Goal: Find specific page/section: Find specific page/section

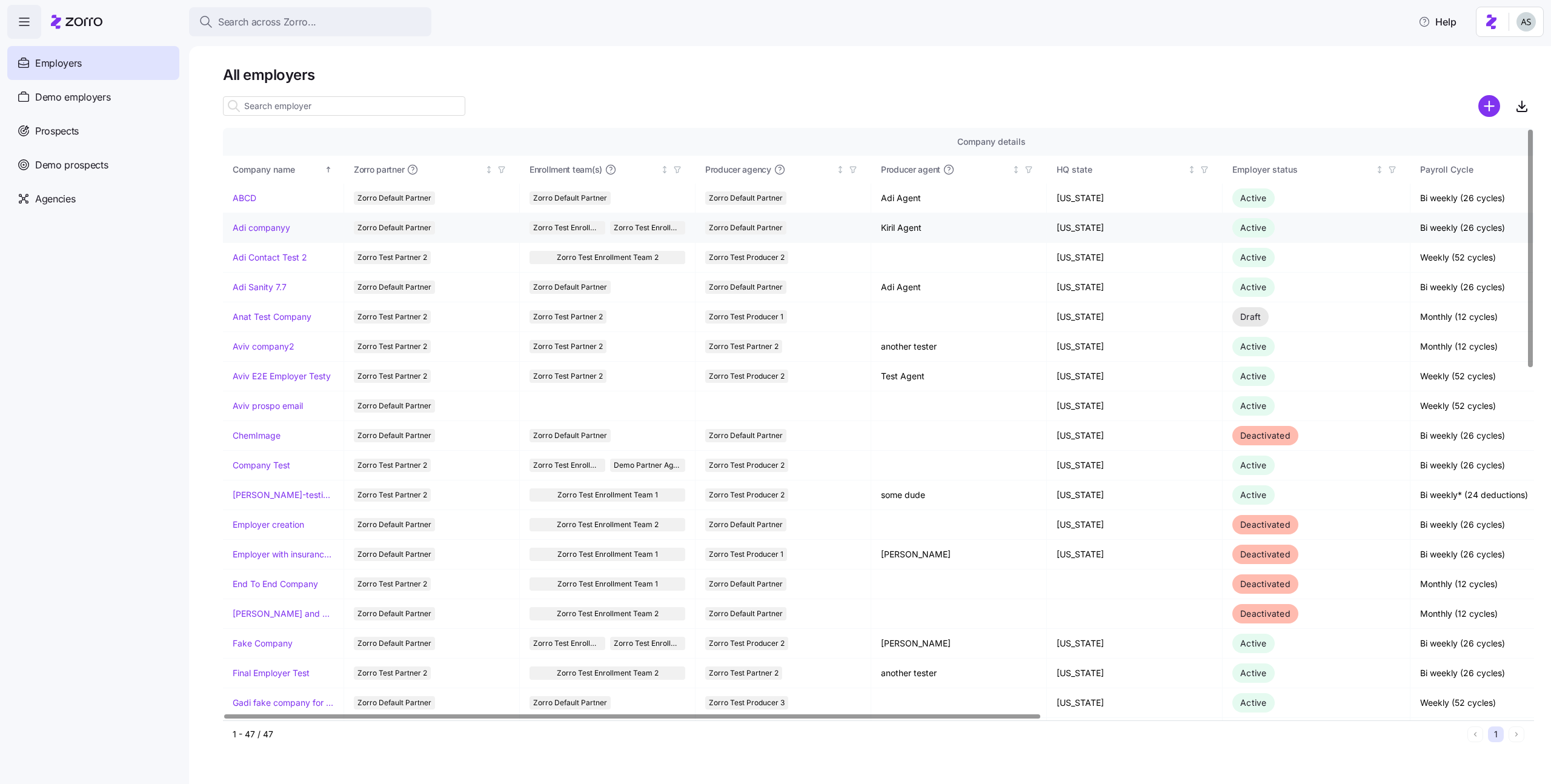
click at [258, 224] on link "Adi companyy" at bounding box center [261, 227] width 57 height 12
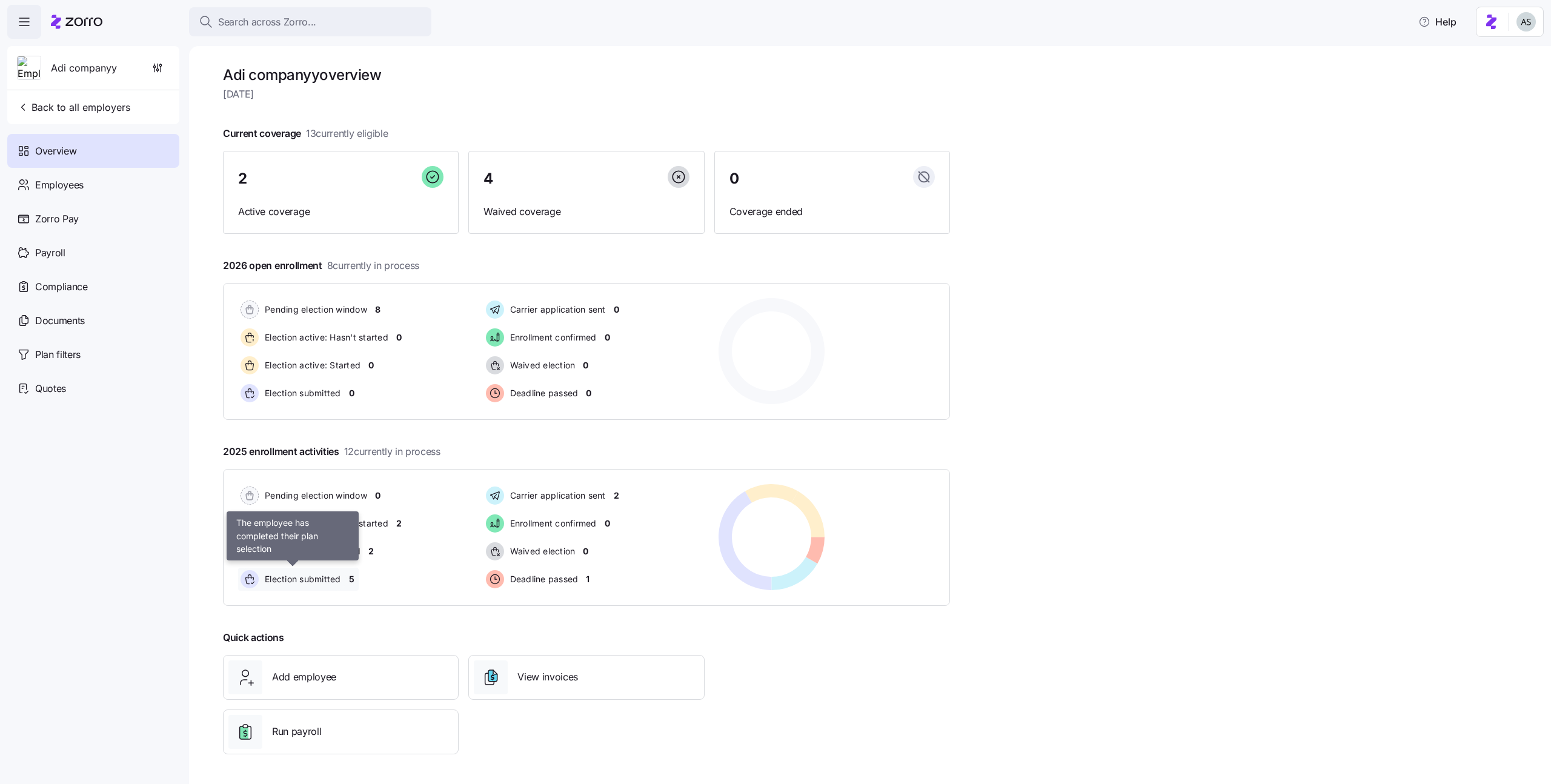
click at [307, 573] on span "Election submitted" at bounding box center [301, 578] width 80 height 12
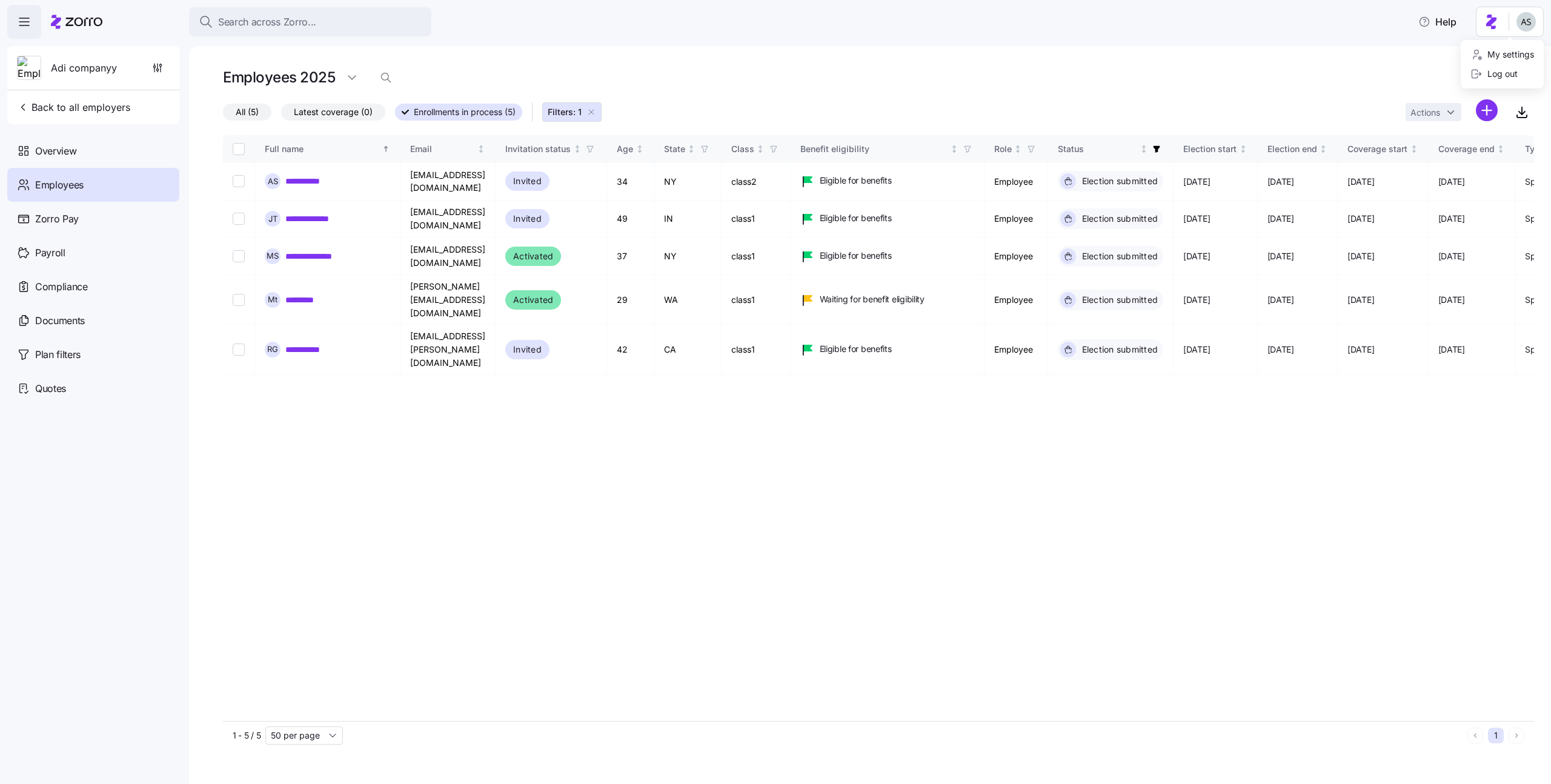
click at [1518, 21] on html "**********" at bounding box center [775, 388] width 1551 height 777
click at [1517, 68] on div "Log out" at bounding box center [1494, 74] width 47 height 14
